Goal: Find contact information: Find contact information

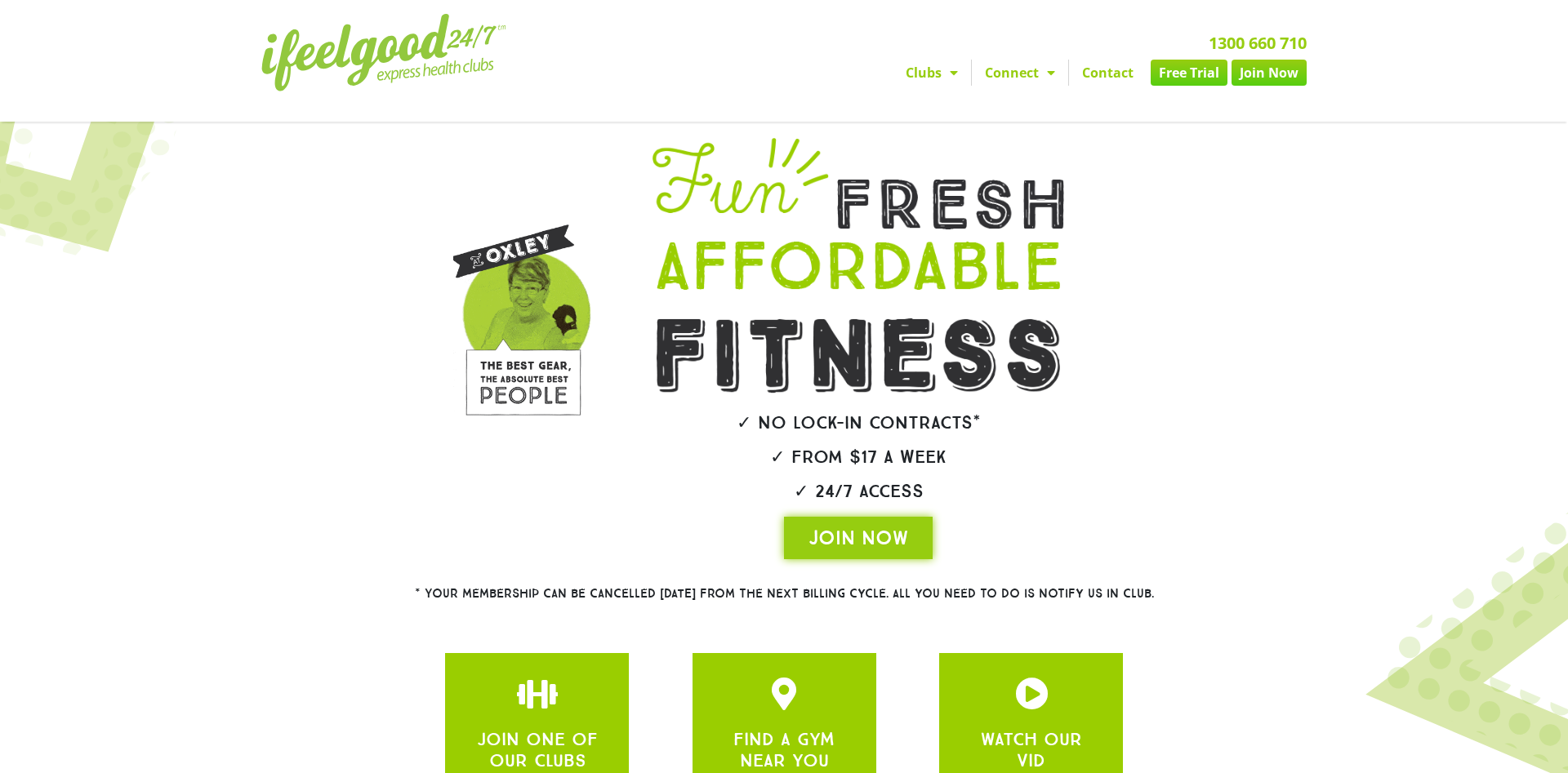
click at [927, 60] on link "Clubs" at bounding box center [931, 73] width 78 height 26
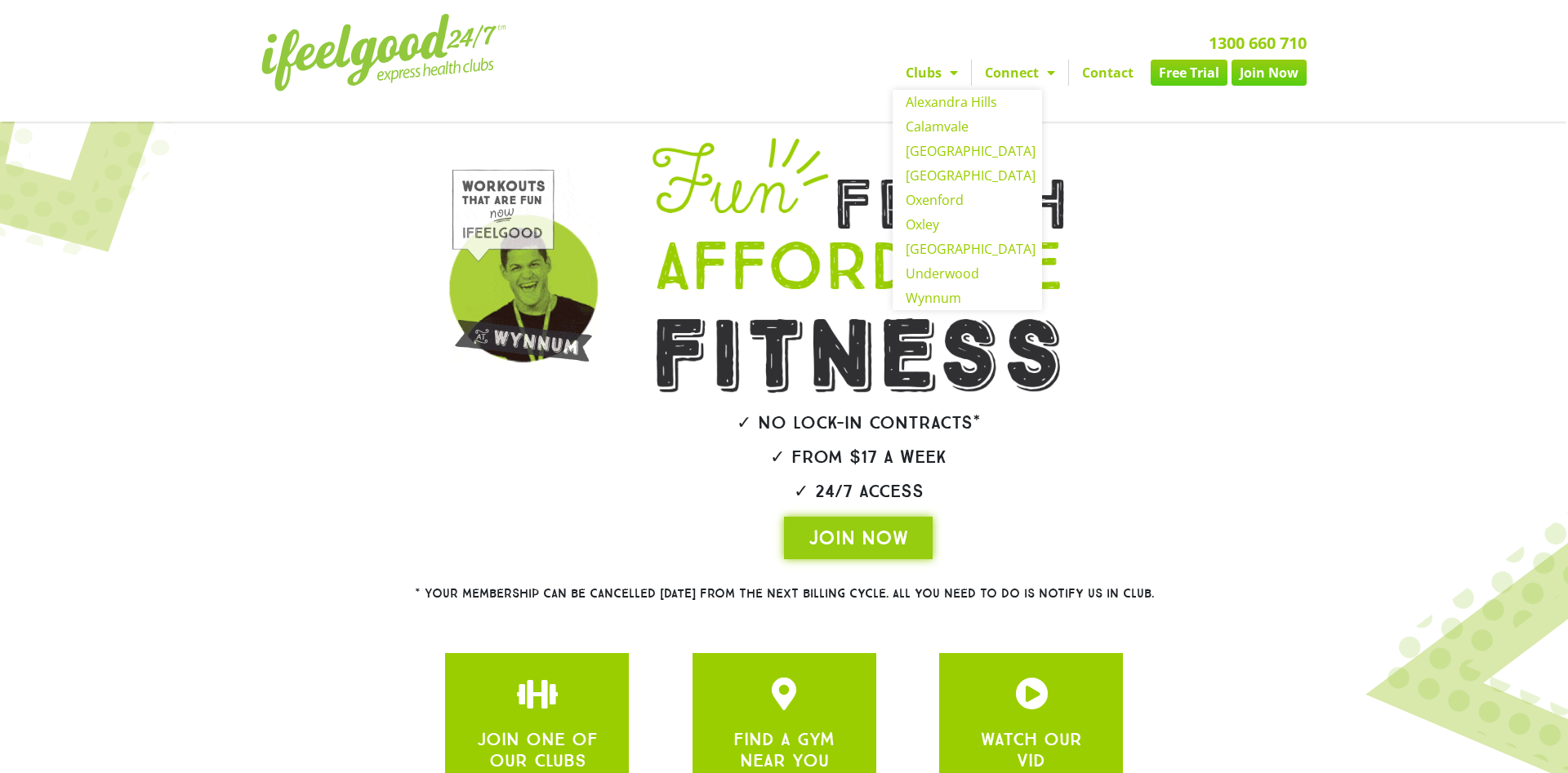
click at [925, 60] on link "Clubs" at bounding box center [931, 73] width 78 height 26
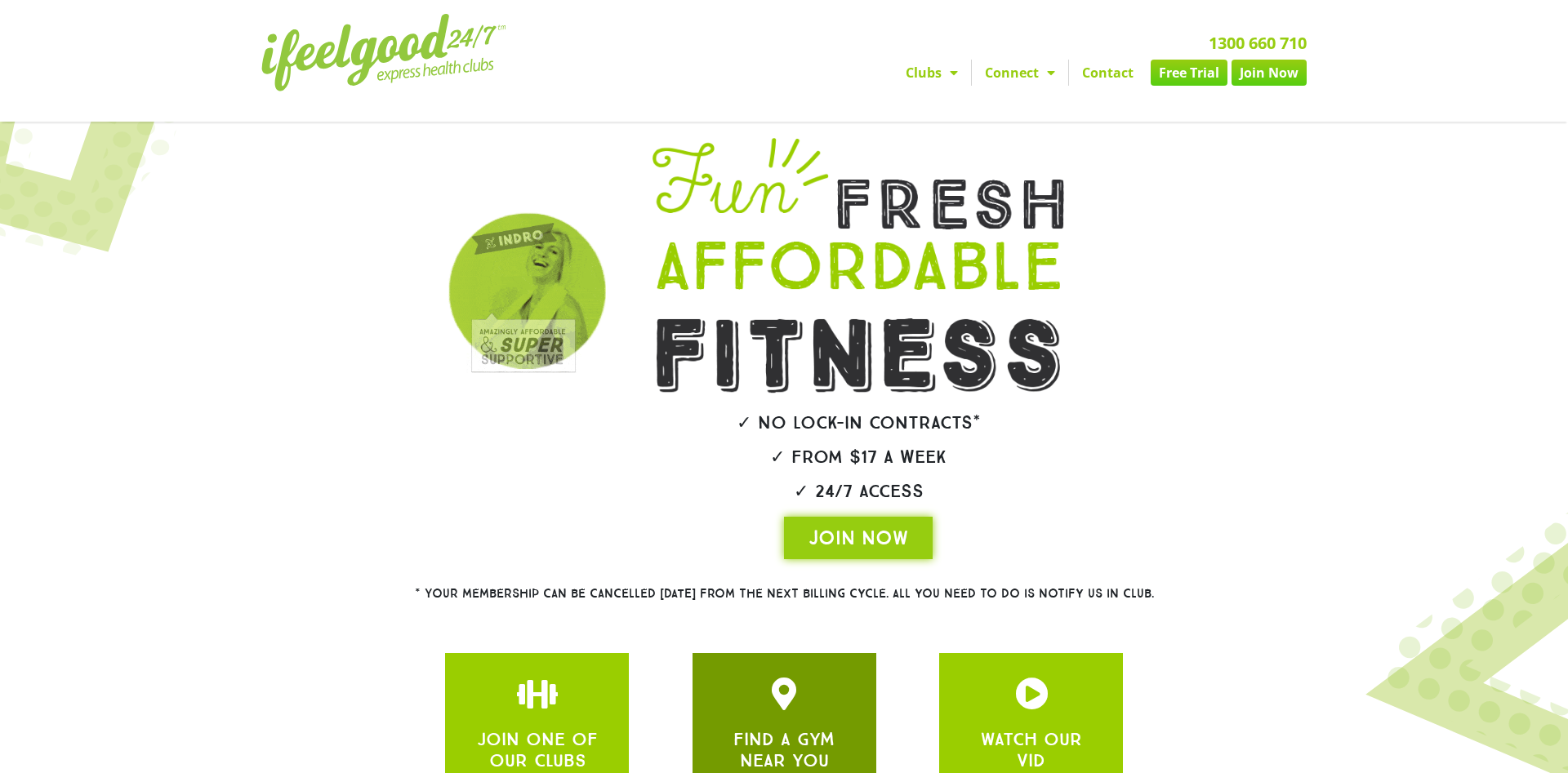
click at [780, 748] on div "FIND A GYM NEAR YOU" at bounding box center [784, 725] width 184 height 144
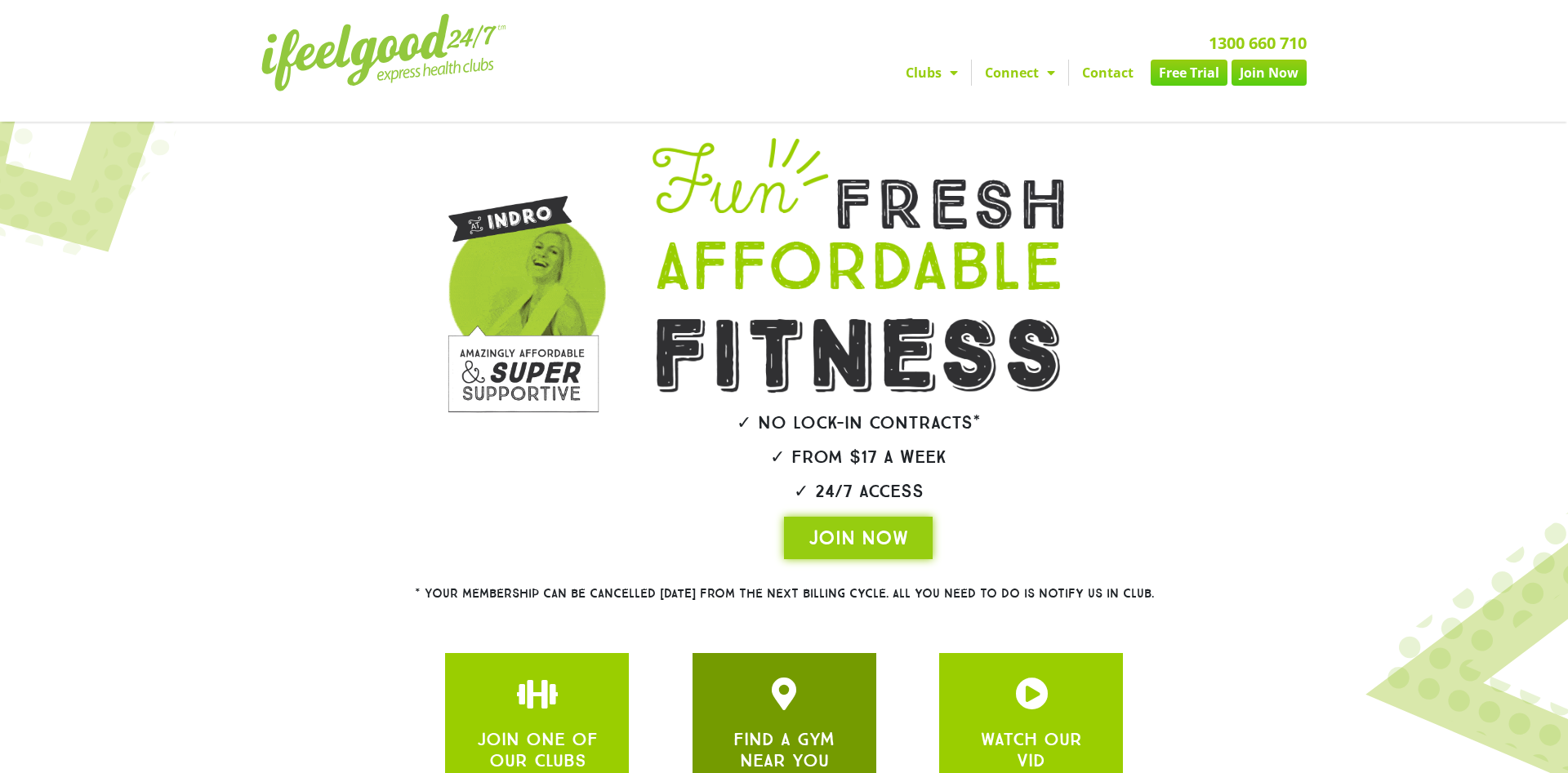
click at [779, 722] on div "FIND A GYM NEAR YOU" at bounding box center [784, 747] width 134 height 50
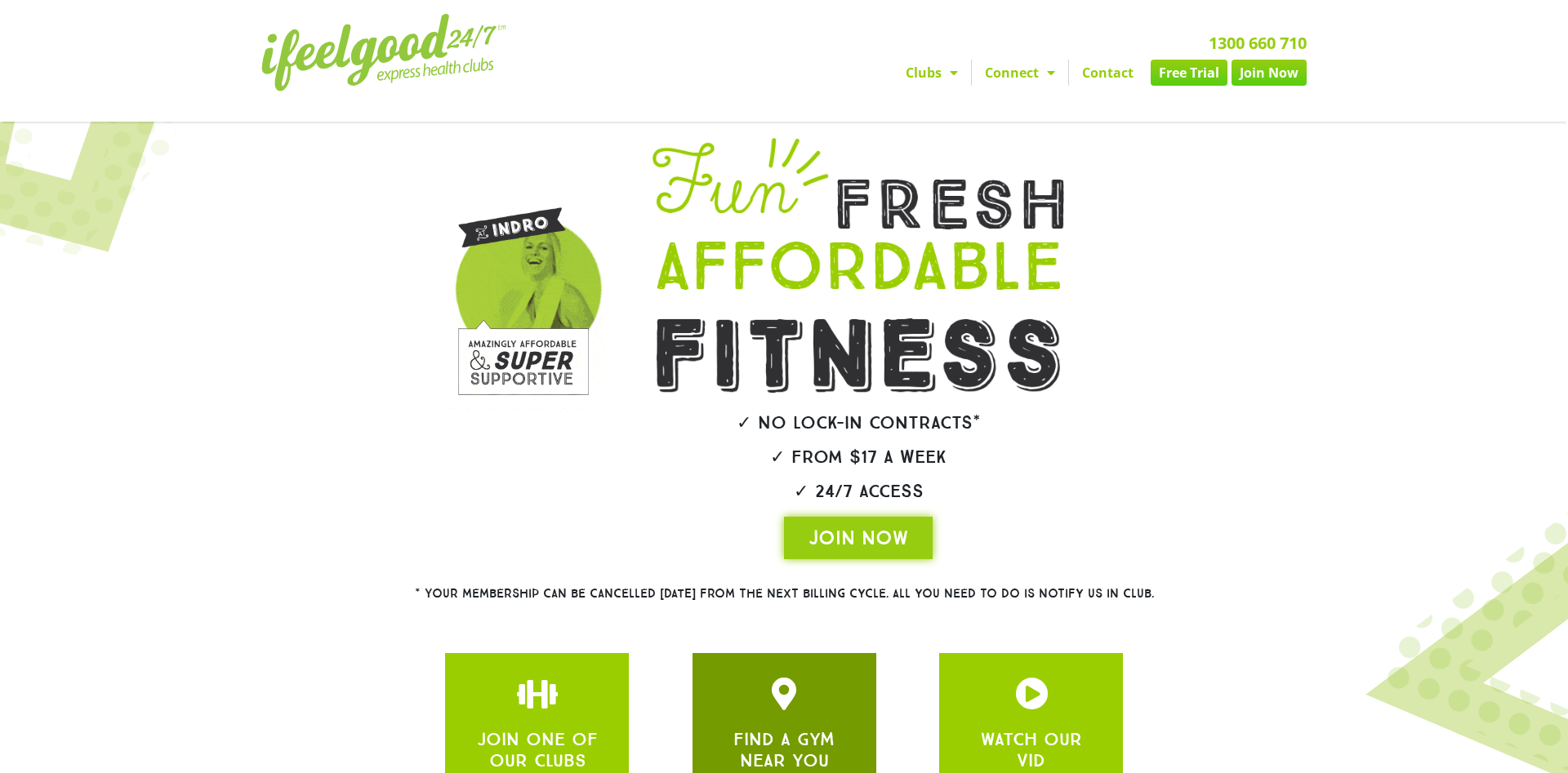
click at [772, 677] on icon "JOIN ONE OF OUR CLUBS" at bounding box center [783, 693] width 32 height 32
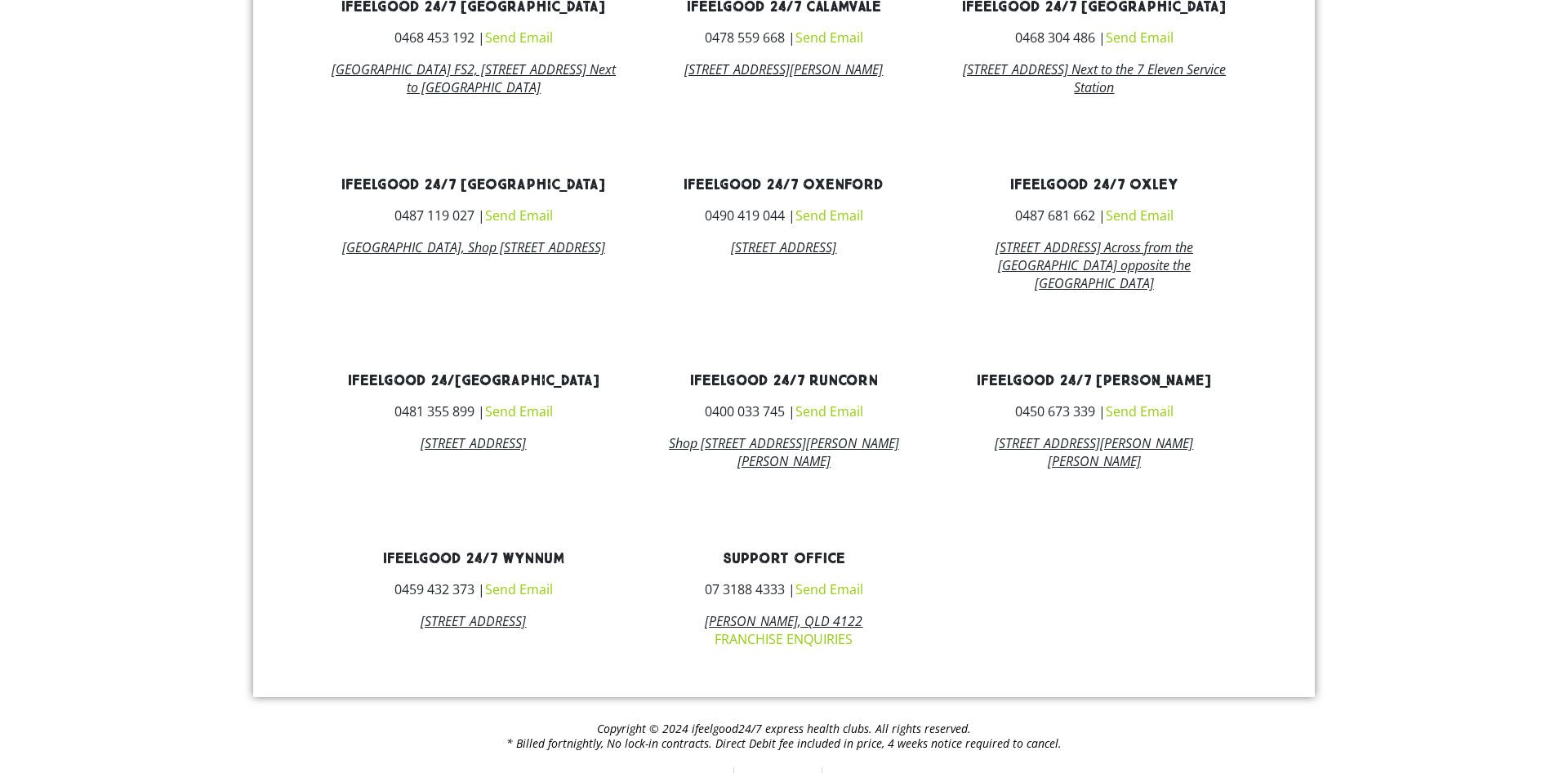
scroll to position [994, 0]
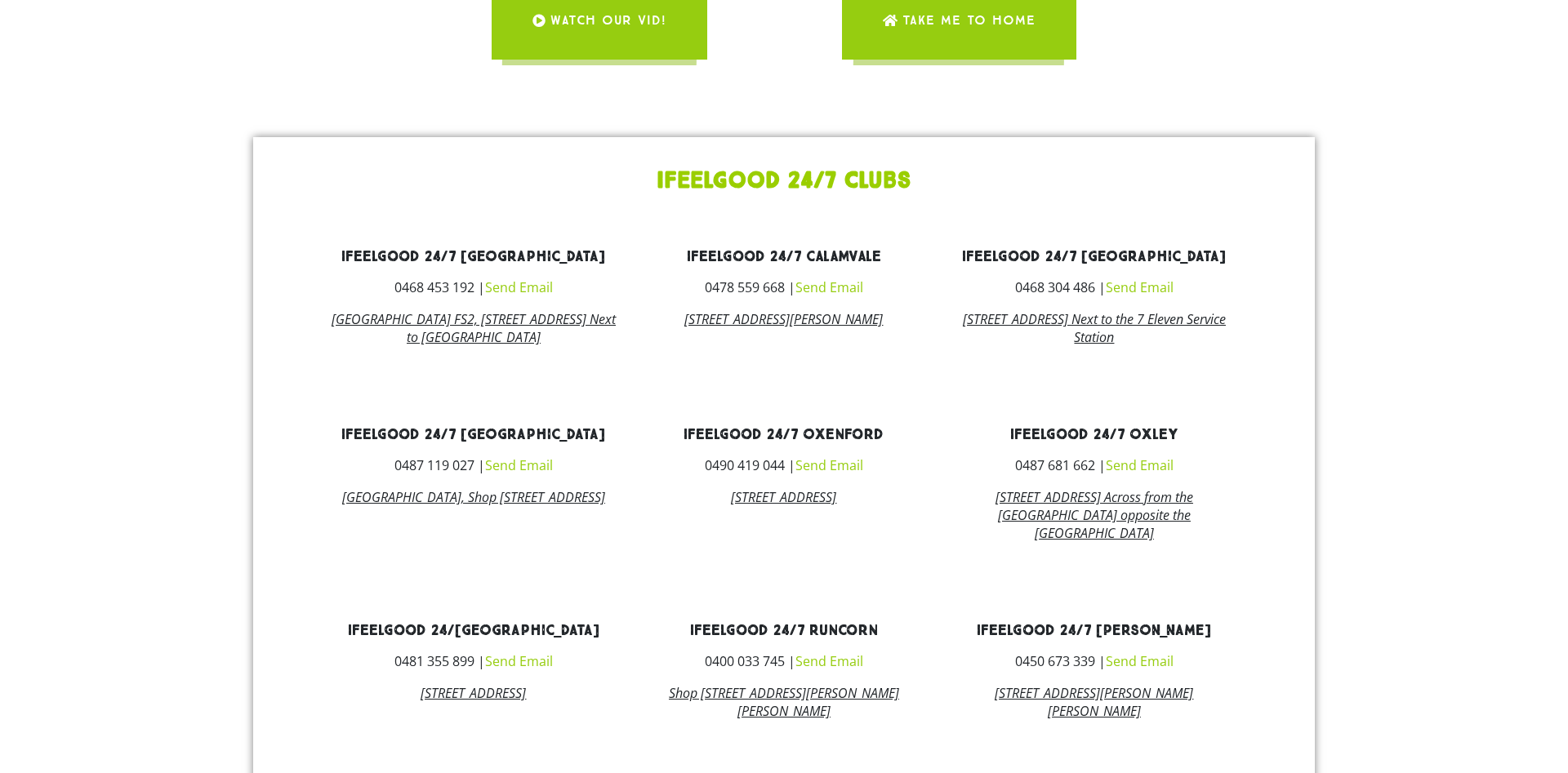
drag, startPoint x: 960, startPoint y: 350, endPoint x: 1216, endPoint y: 78, distance: 373.5
click at [1216, 78] on div "FIND A GYM NEAR YOU! Find our stores Please enter a valid address Use my positi…" at bounding box center [784, 37] width 1568 height 1819
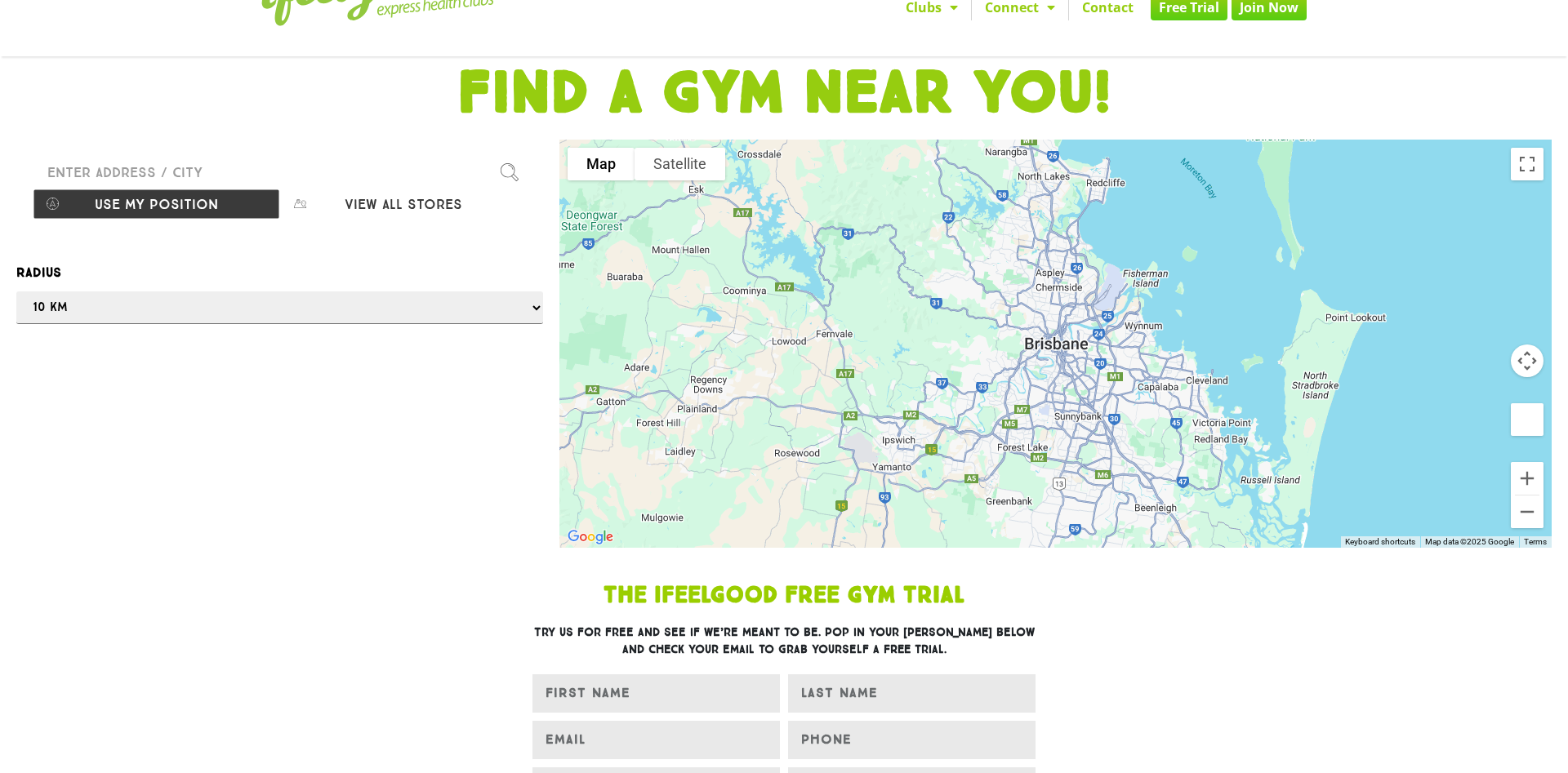
scroll to position [0, 0]
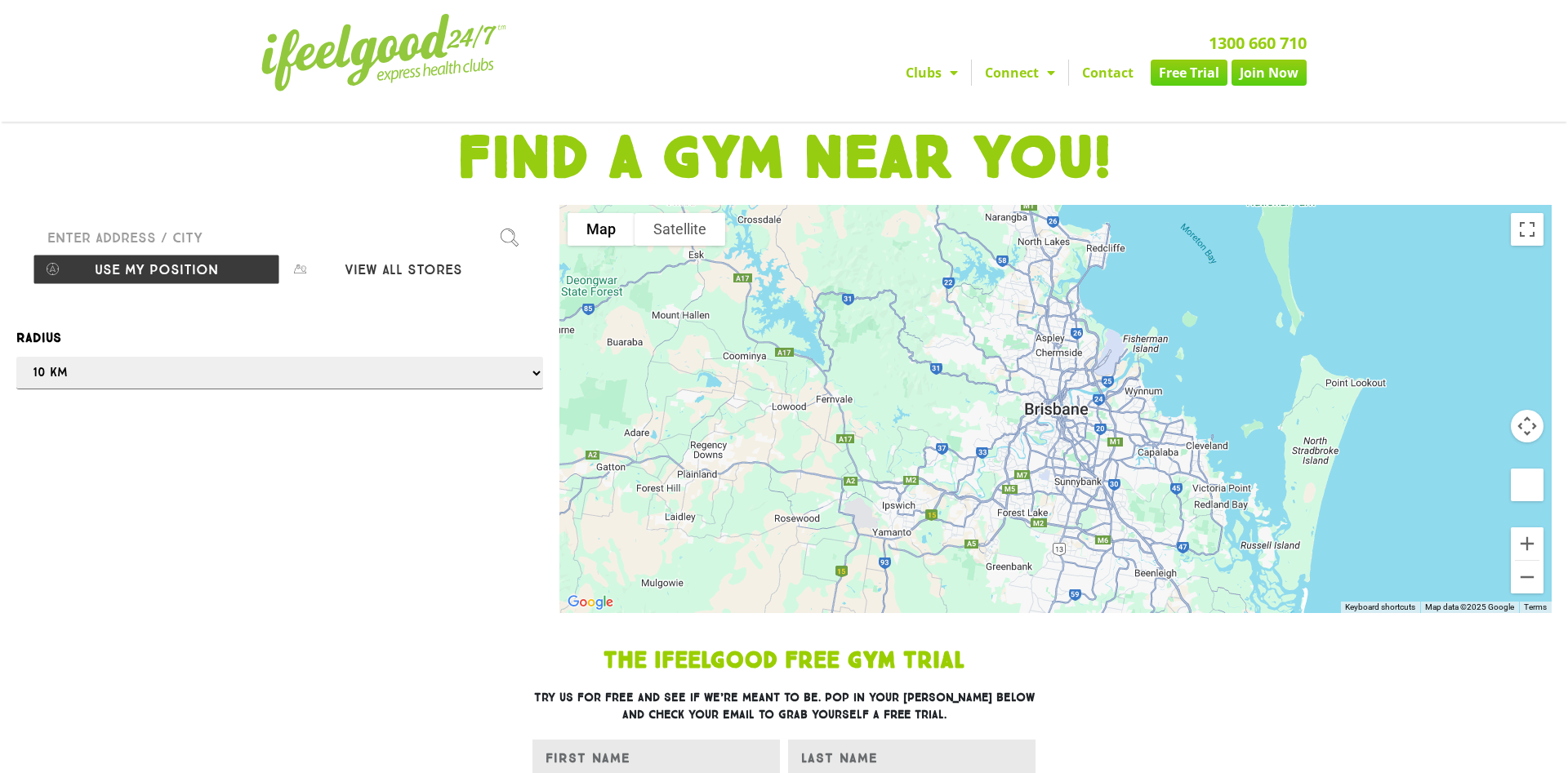
click at [1090, 60] on link "Contact" at bounding box center [1107, 73] width 77 height 26
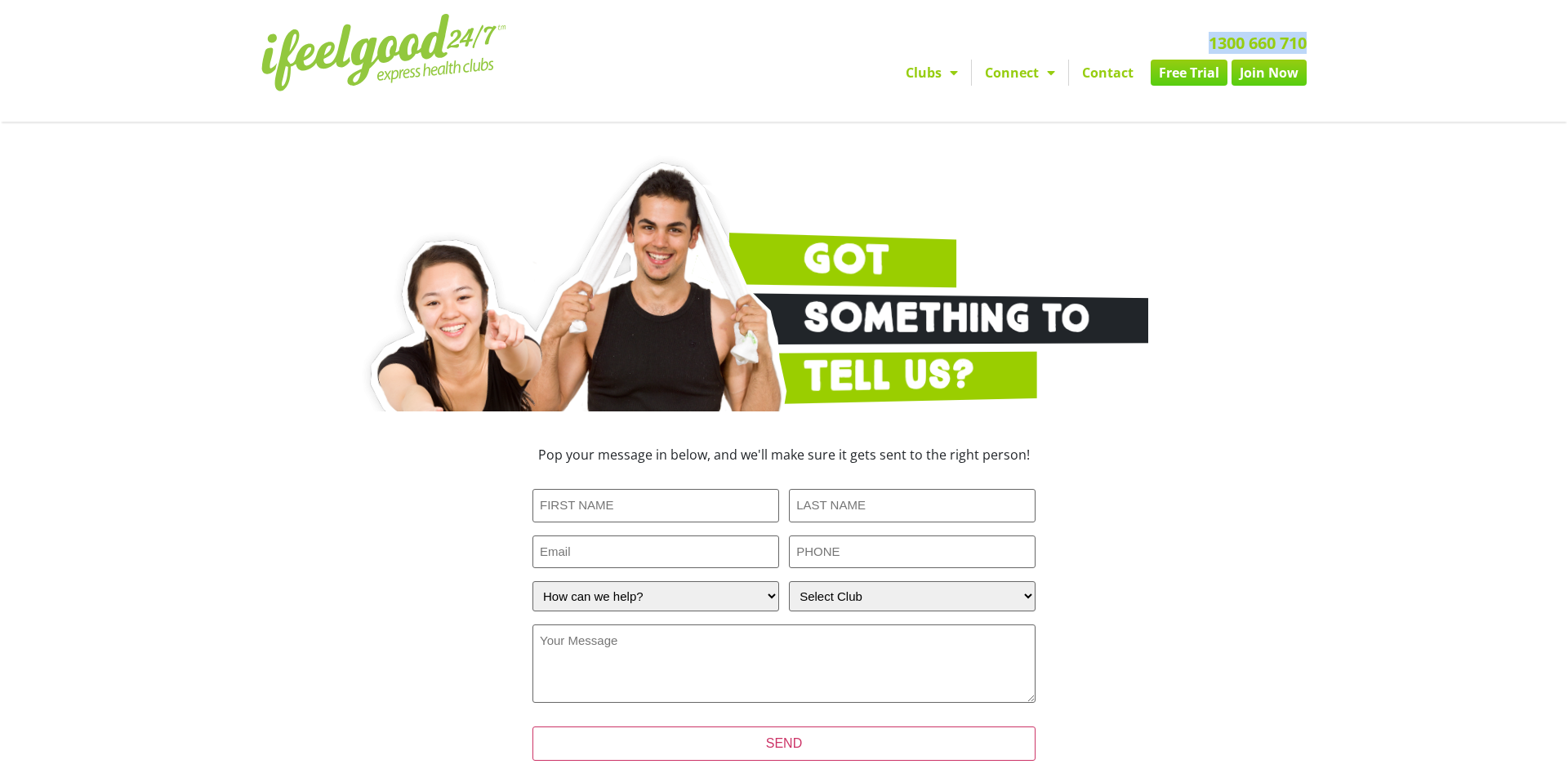
drag, startPoint x: 1184, startPoint y: 16, endPoint x: 1379, endPoint y: 65, distance: 201.1
click at [1429, 29] on section "Clubs Alexandra Hills Calamvale Coopers Plains Middle Park Oxenford Oxley Park …" at bounding box center [784, 61] width 1568 height 121
copy link "1300 660 710"
